Goal: Navigation & Orientation: Find specific page/section

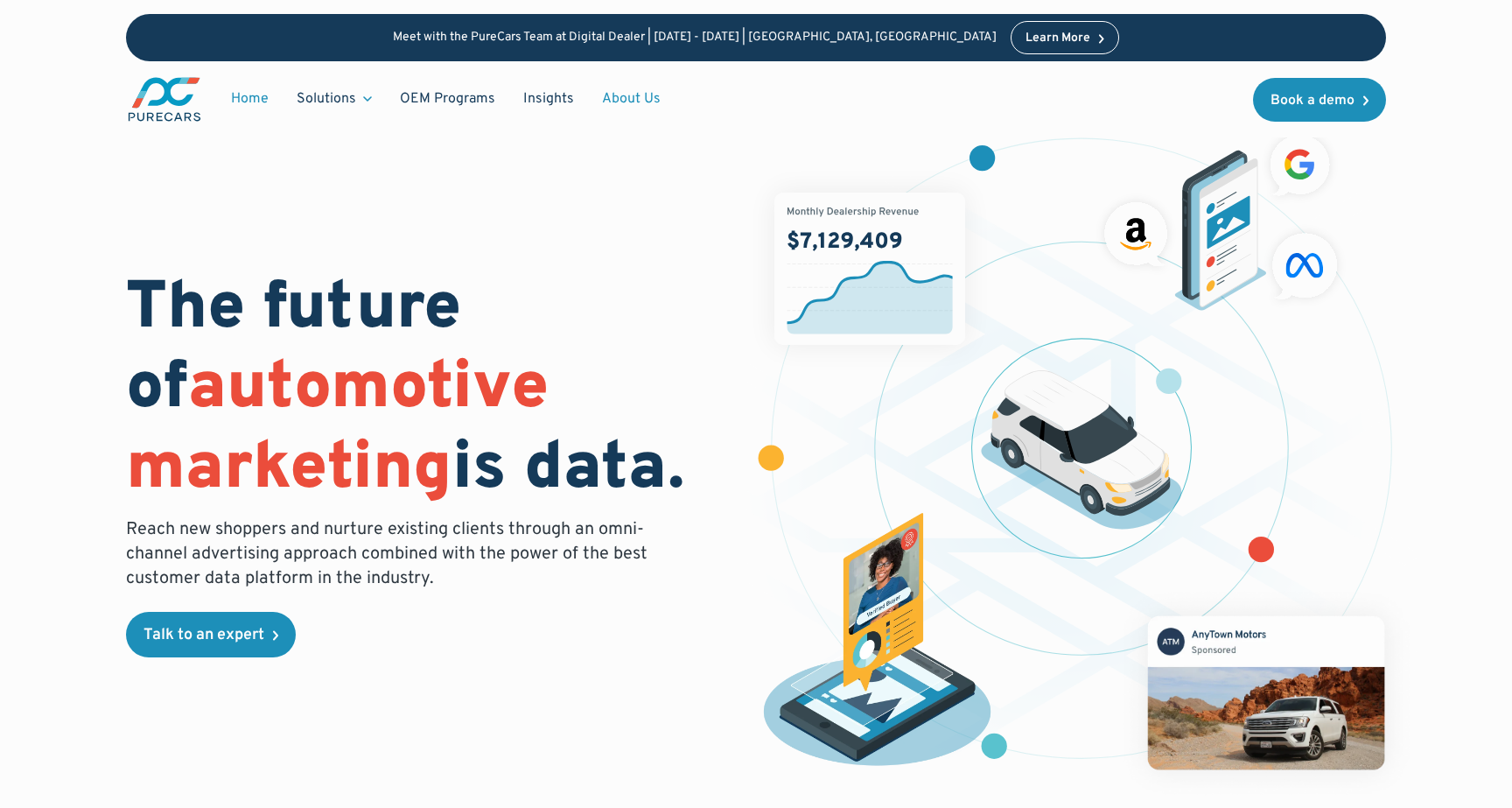
click at [643, 97] on link "About Us" at bounding box center [632, 99] width 86 height 33
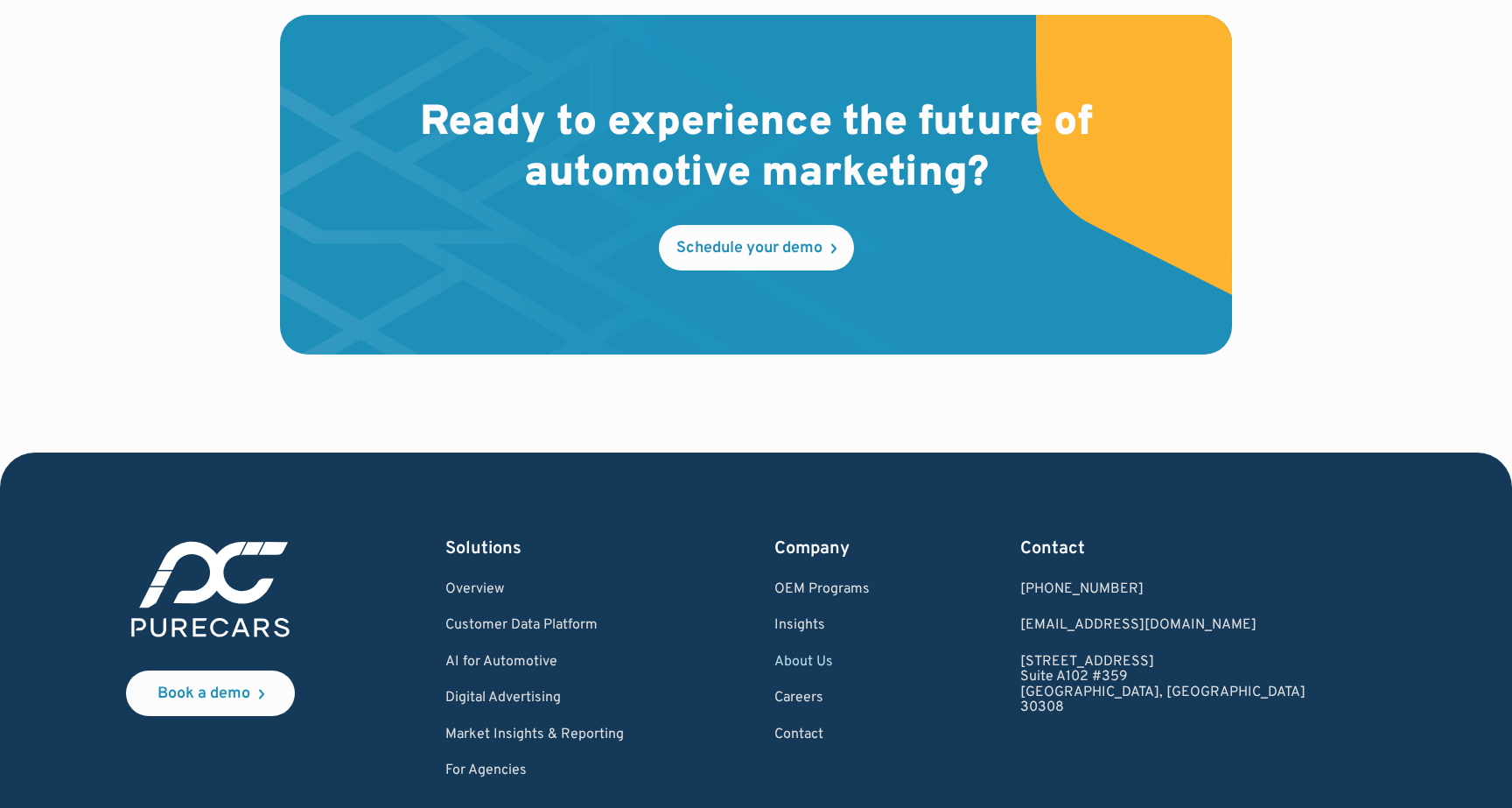
scroll to position [4996, 0]
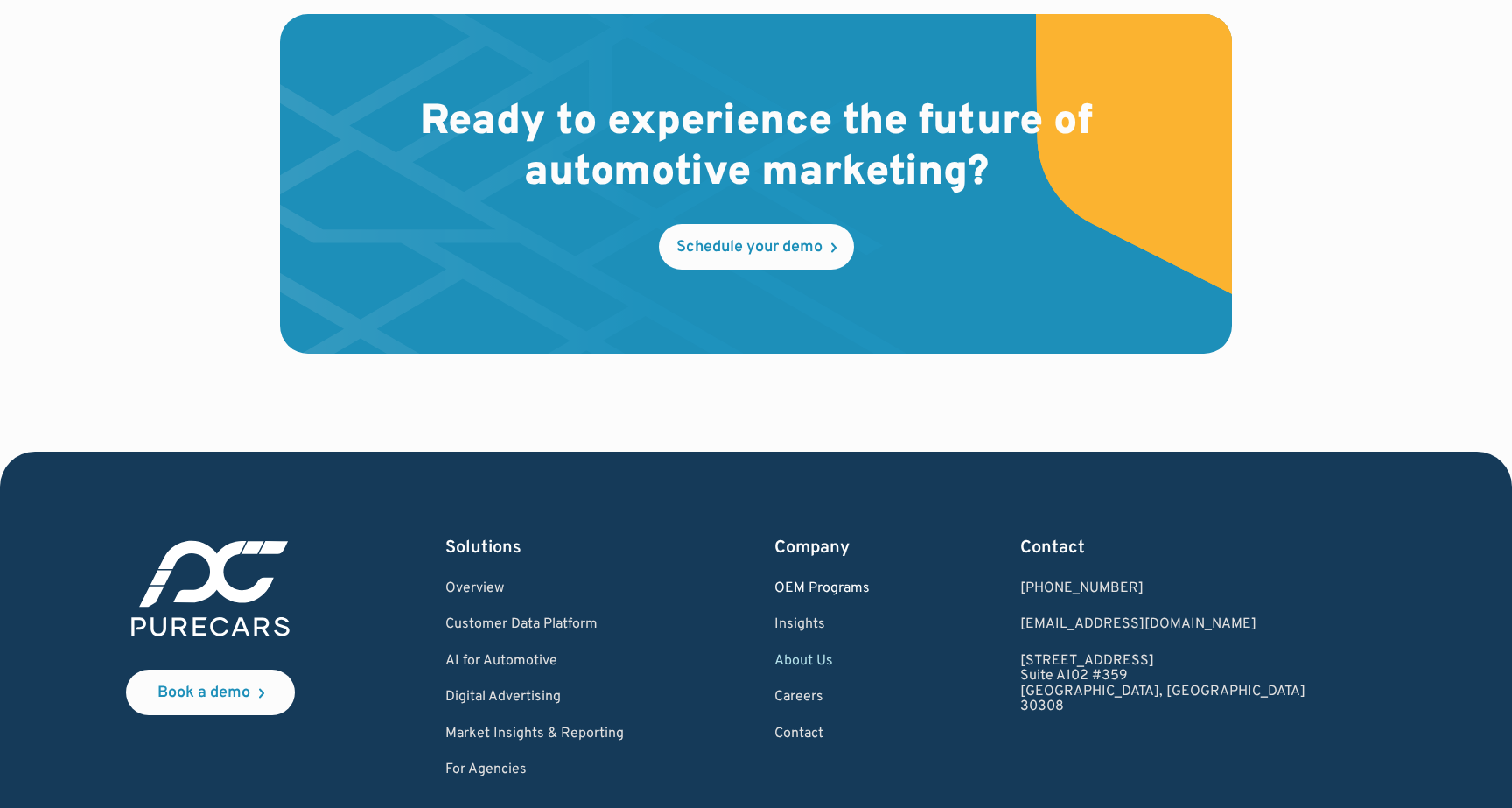
click at [870, 593] on link "OEM Programs" at bounding box center [821, 590] width 95 height 16
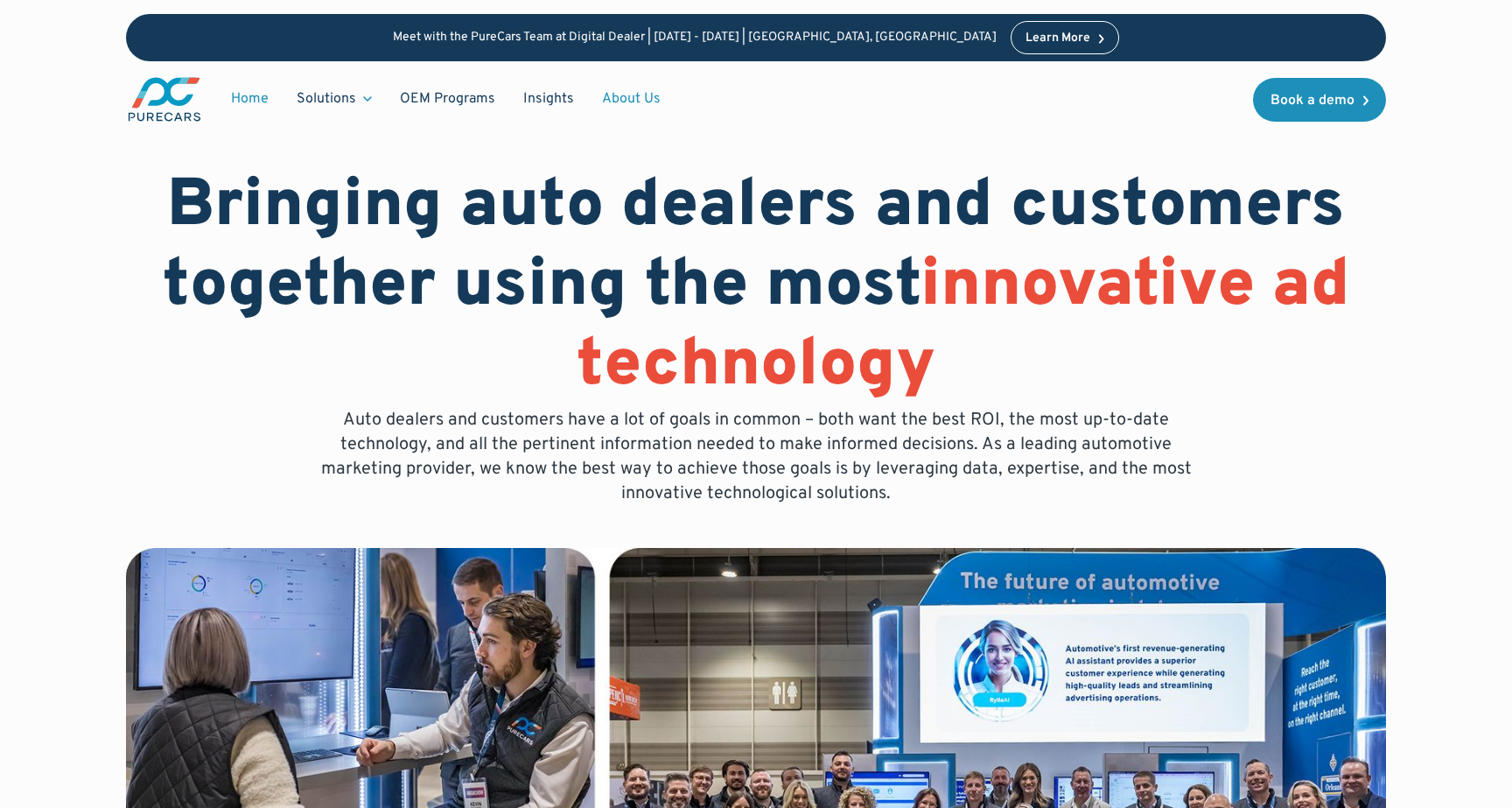
click at [250, 97] on link "Home" at bounding box center [250, 99] width 66 height 33
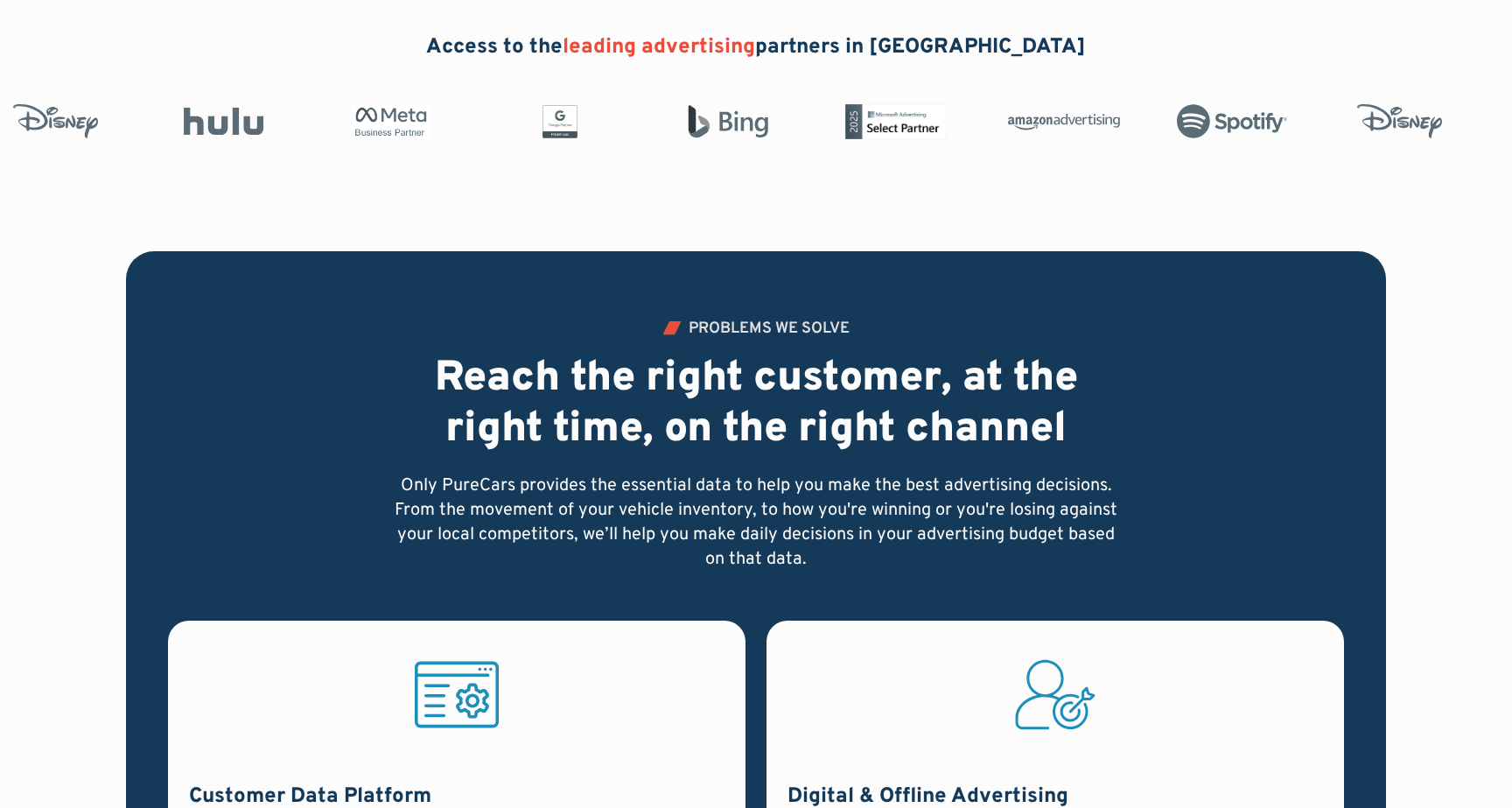
scroll to position [972, 0]
